Goal: Check status: Check status

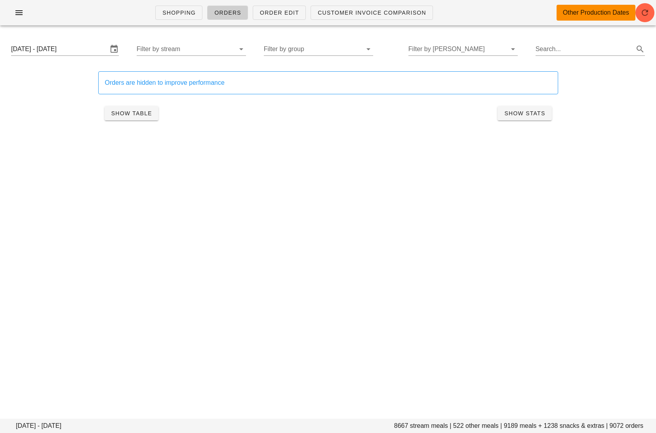
click at [284, 26] on ul "Shopping Orders Order Edit Customer Invoice Comparison" at bounding box center [294, 12] width 297 height 29
click at [34, 54] on input "Monday October 6 - Saturday October 11" at bounding box center [59, 49] width 97 height 13
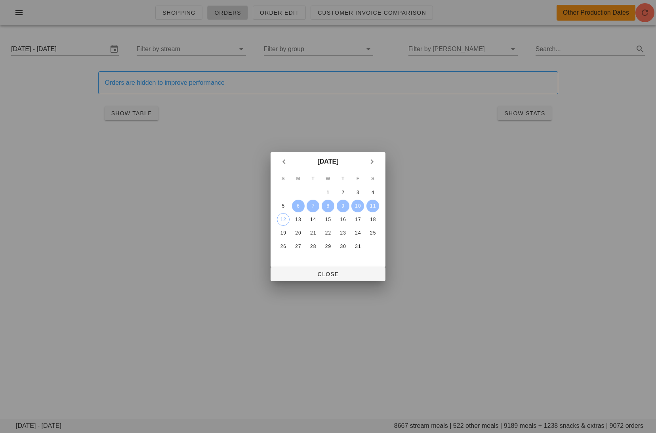
click at [297, 203] on div "6" at bounding box center [298, 206] width 13 height 6
click at [334, 207] on td "8" at bounding box center [328, 206] width 14 height 13
click at [331, 206] on div "8" at bounding box center [328, 206] width 13 height 6
click at [327, 274] on span "Close" at bounding box center [328, 274] width 102 height 6
